Goal: Communication & Community: Answer question/provide support

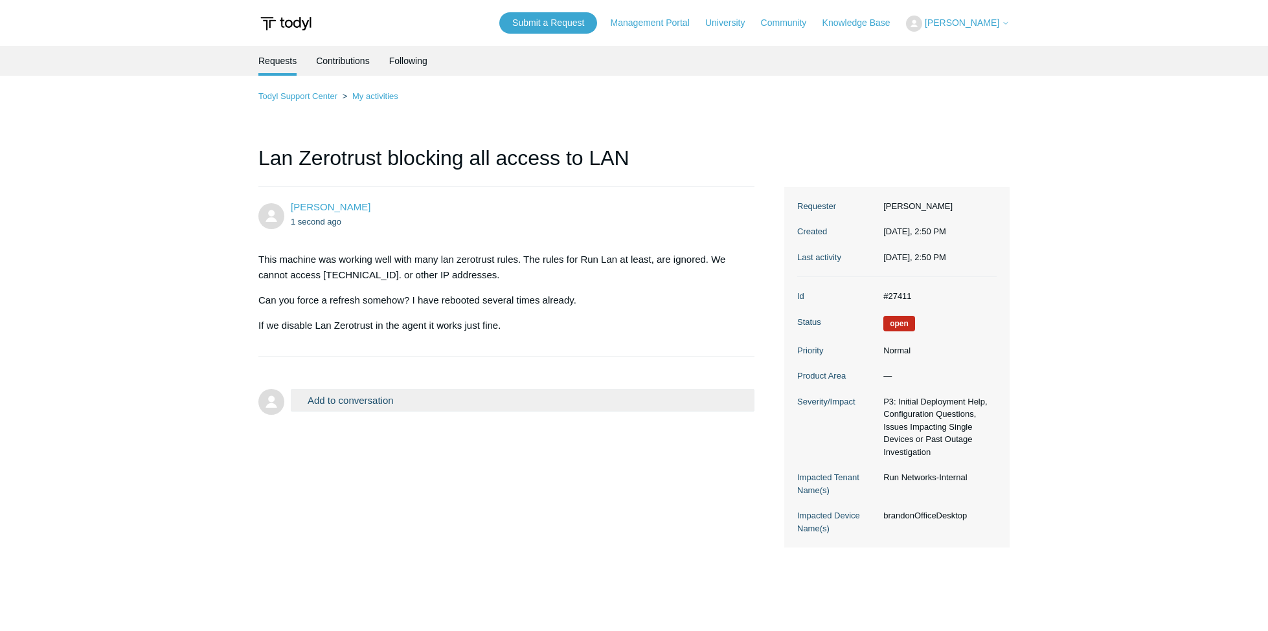
scroll to position [52, 0]
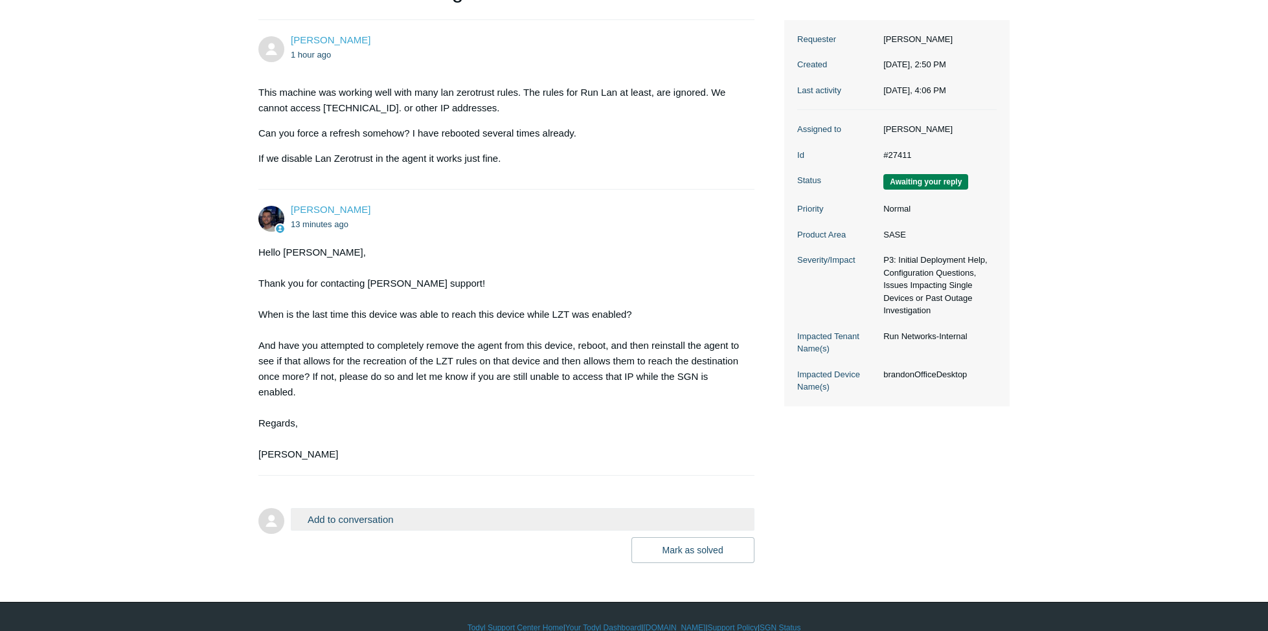
scroll to position [187, 0]
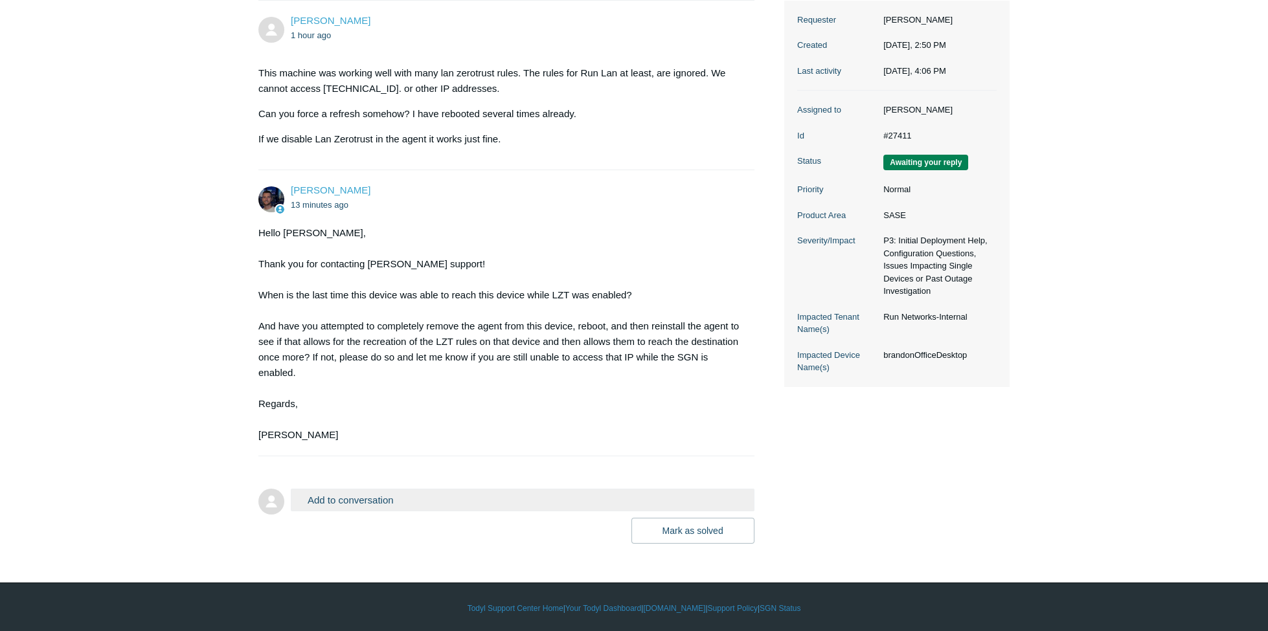
click at [363, 501] on button "Add to conversation" at bounding box center [523, 500] width 464 height 23
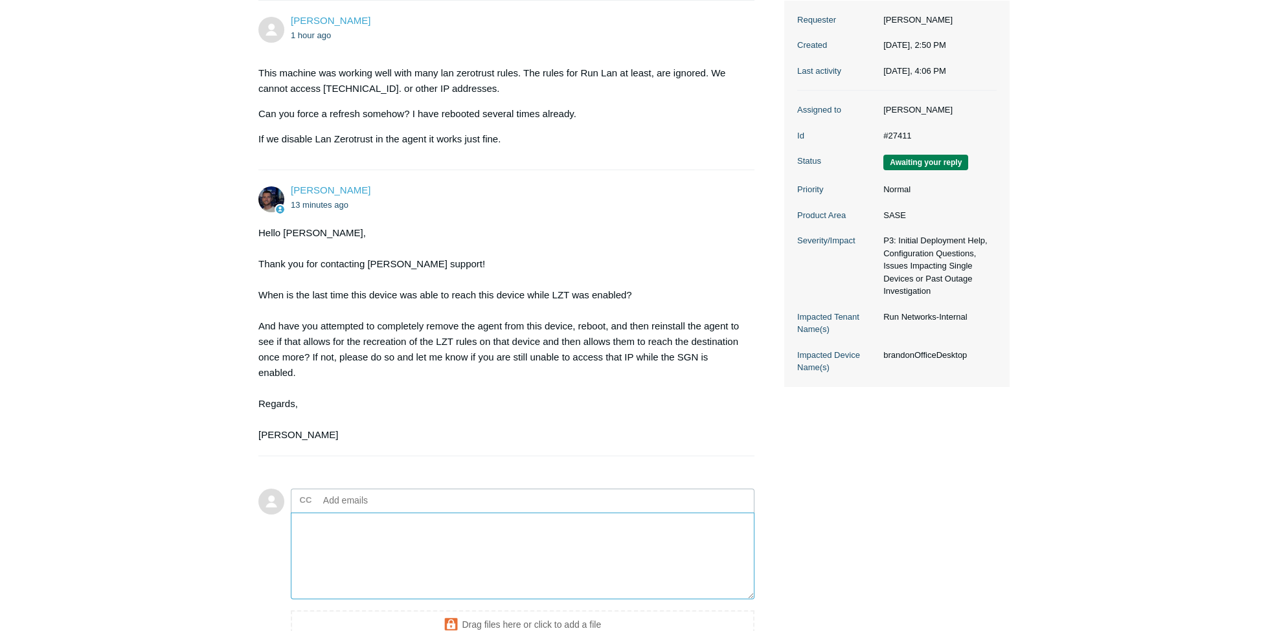
click at [376, 529] on textarea "Add your reply" at bounding box center [523, 556] width 464 height 87
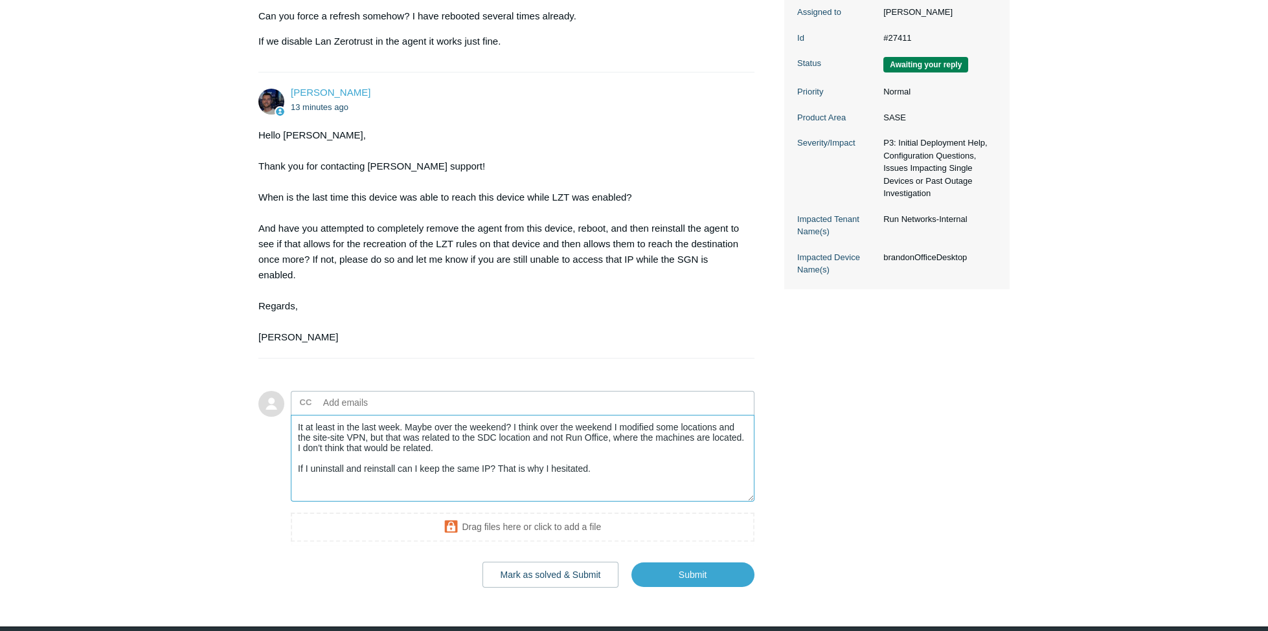
scroll to position [328, 0]
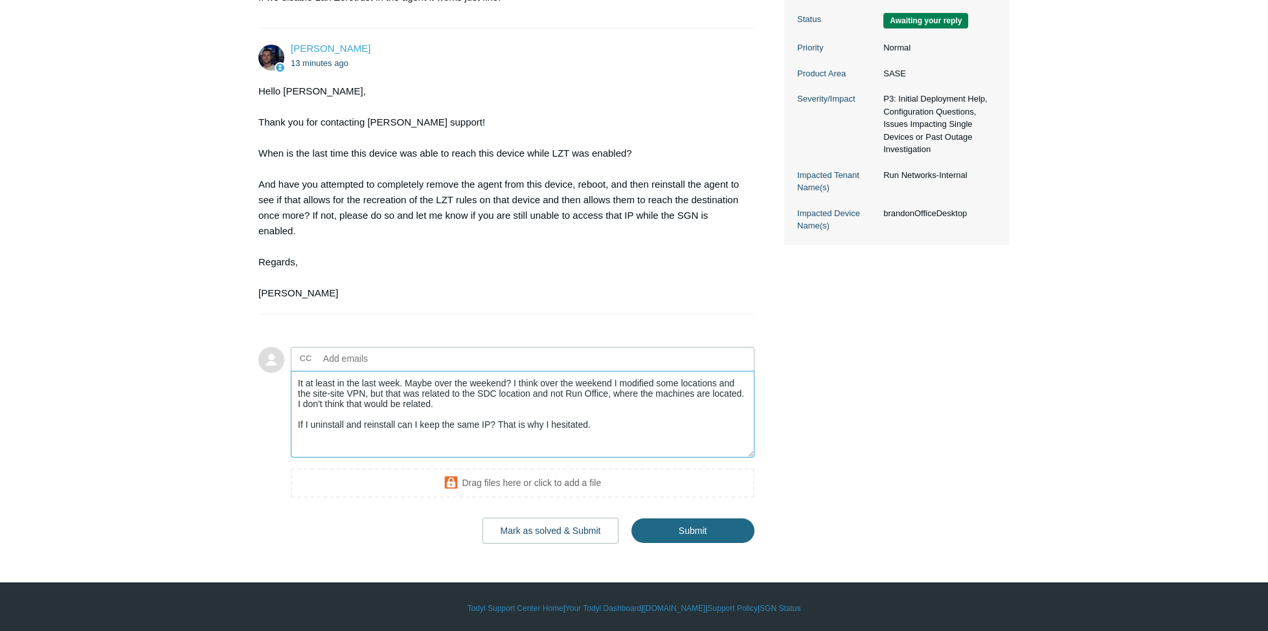
type textarea "It at least in the last week. Maybe over the weekend? I think over the weekend …"
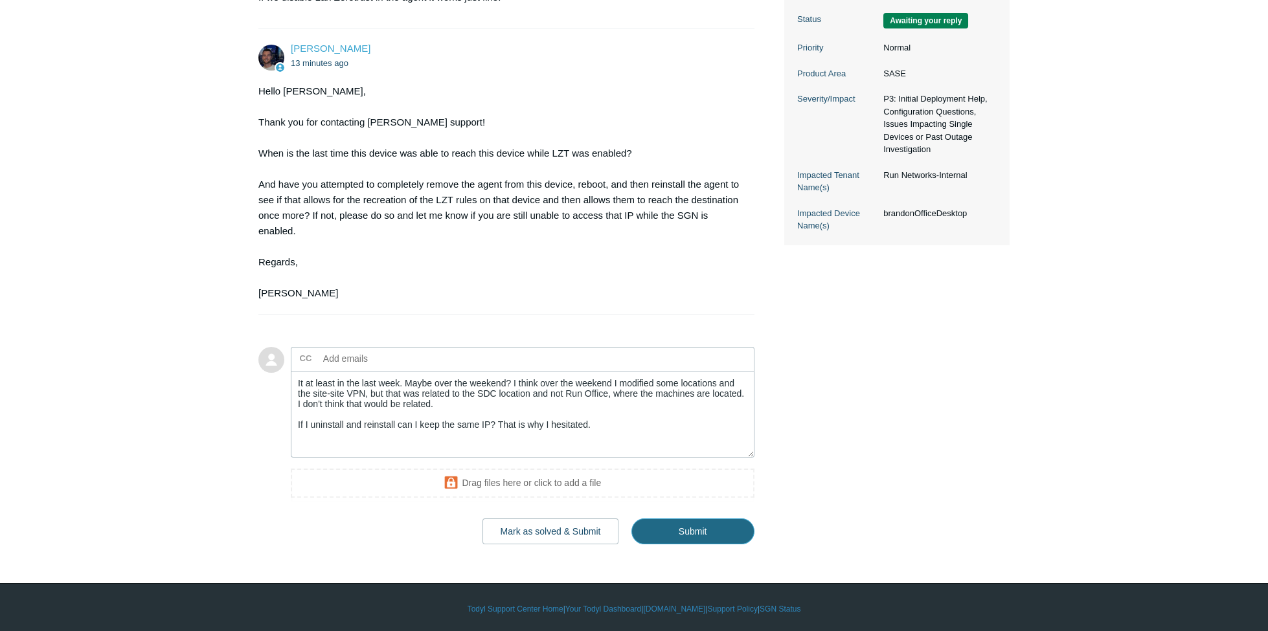
click at [692, 527] on input "Submit" at bounding box center [692, 532] width 123 height 26
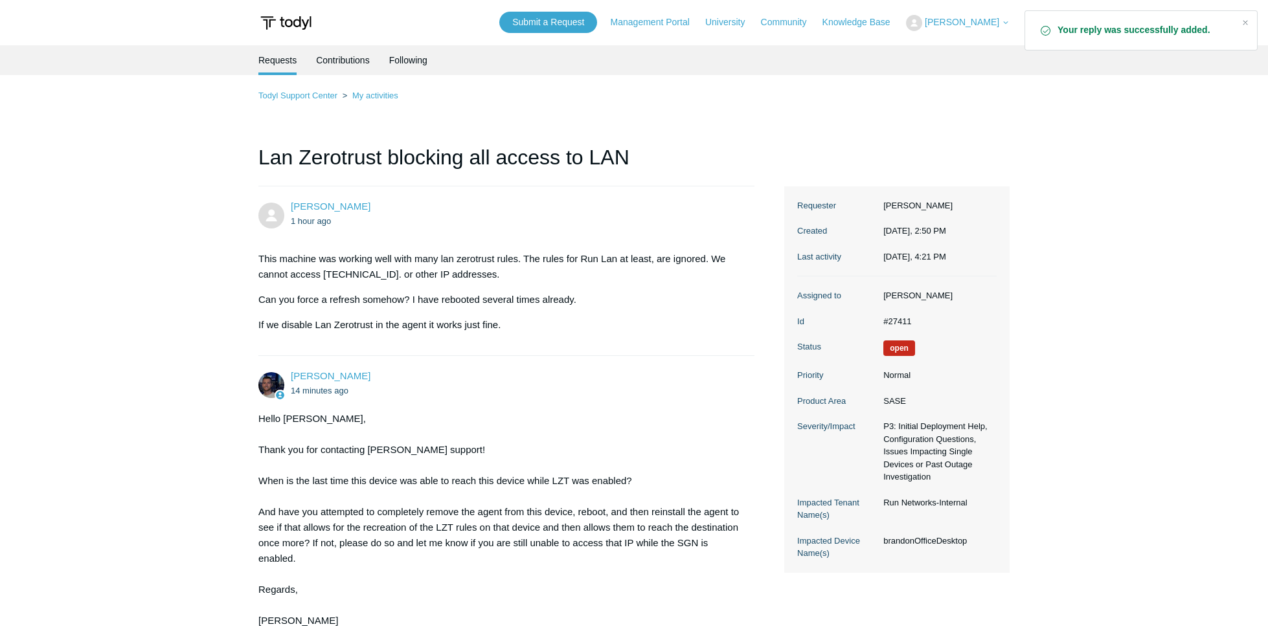
scroll to position [346, 0]
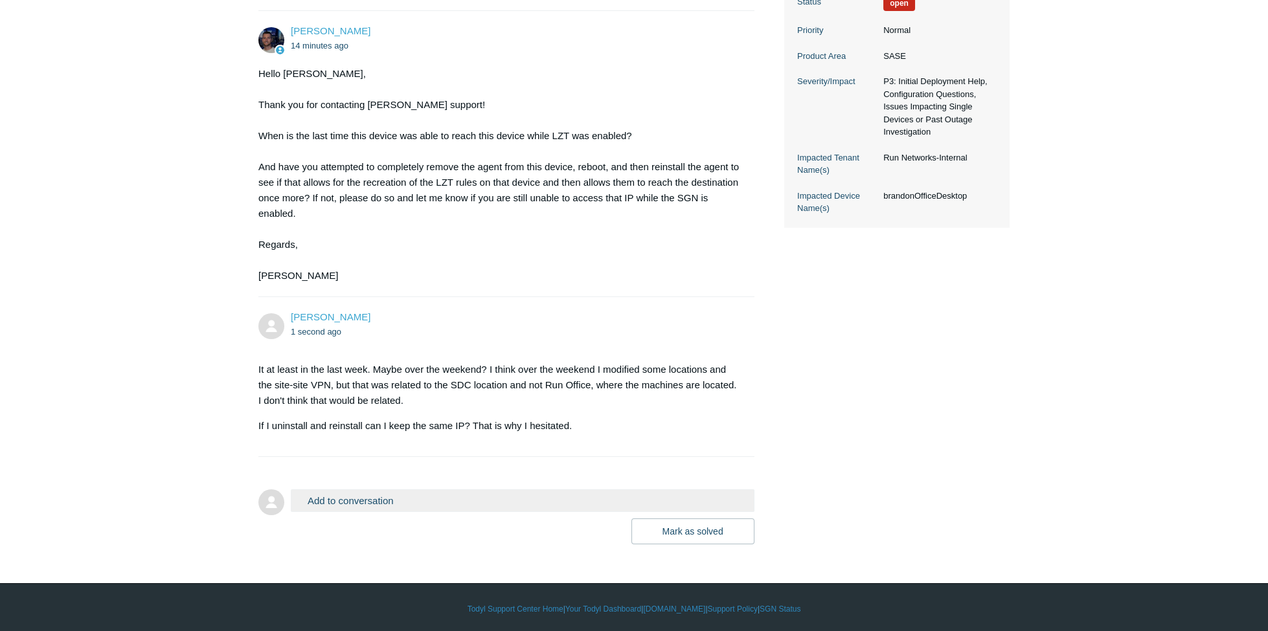
click at [155, 278] on main "Requests Contributions Following Todyl Support Center My activities Lan Zerotru…" at bounding box center [634, 122] width 1268 height 845
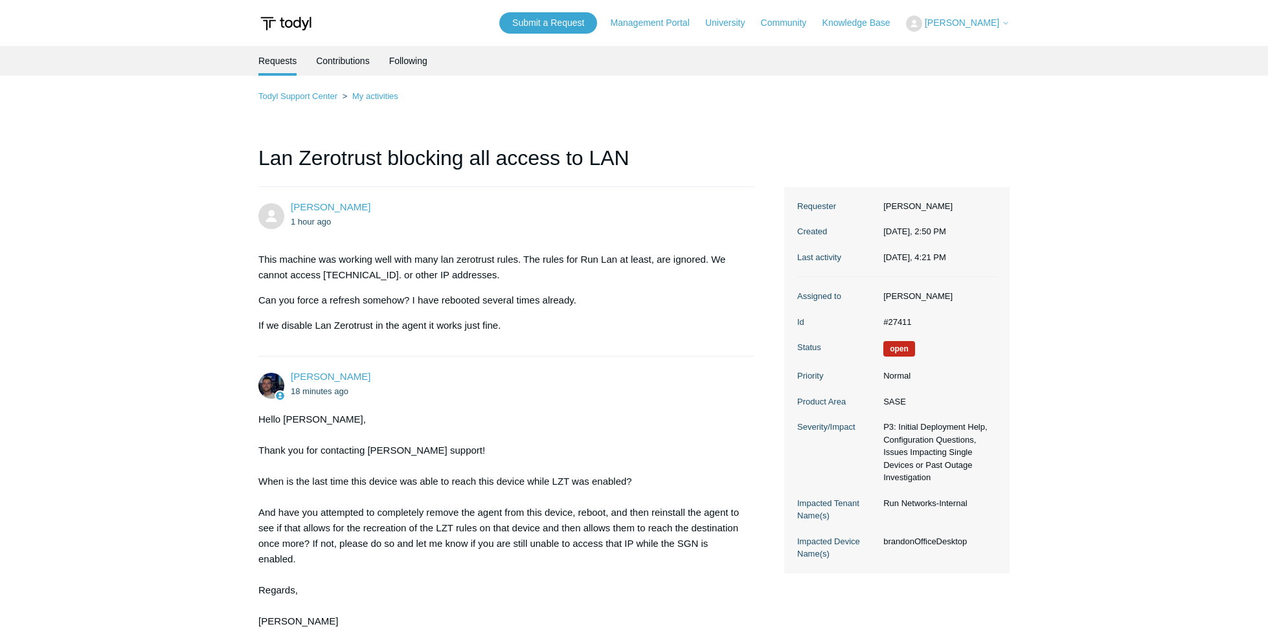
scroll to position [346, 0]
